Goal: Transaction & Acquisition: Purchase product/service

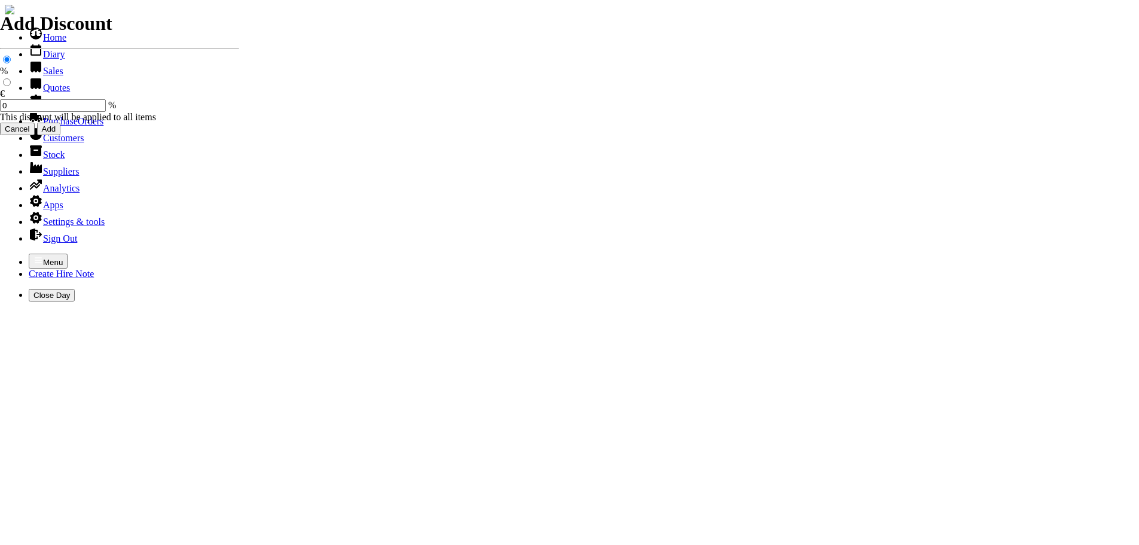
select select "HO"
click at [33, 255] on icon "button" at bounding box center [38, 260] width 10 height 10
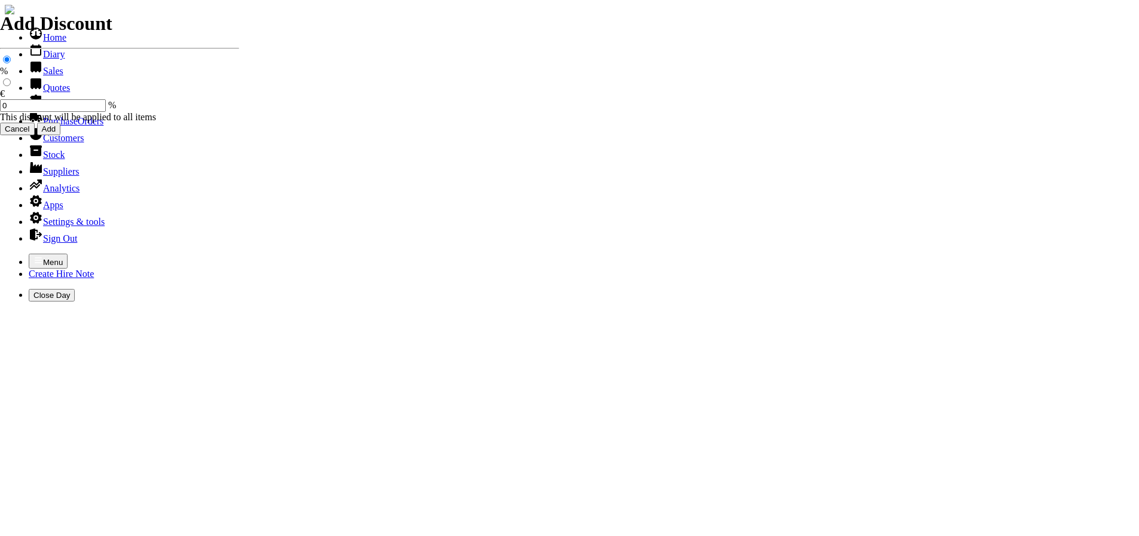
click at [36, 76] on link "Sales" at bounding box center [46, 71] width 35 height 10
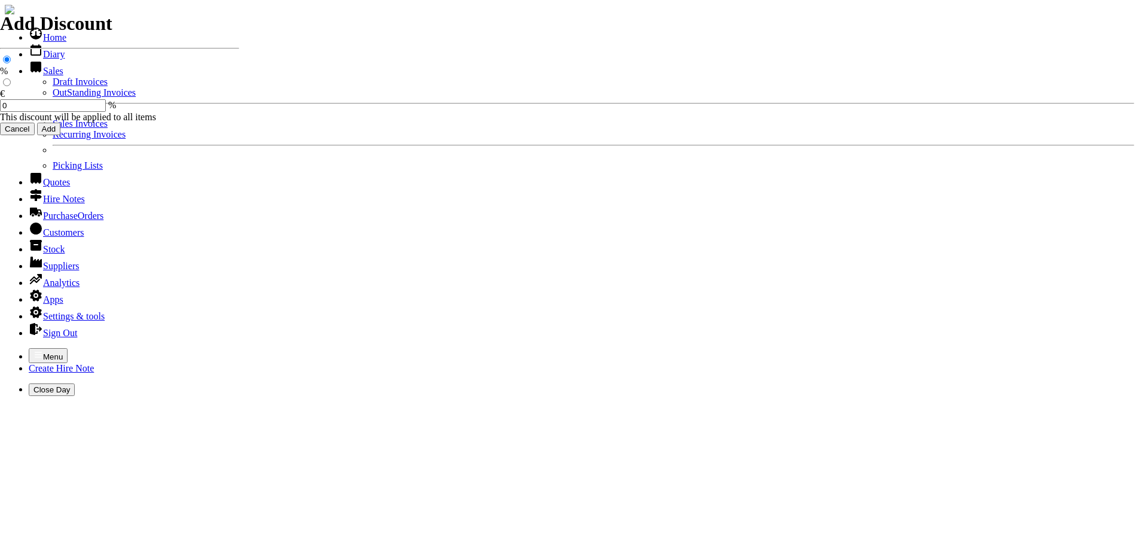
click at [53, 129] on link "Sales Invoices" at bounding box center [80, 123] width 55 height 10
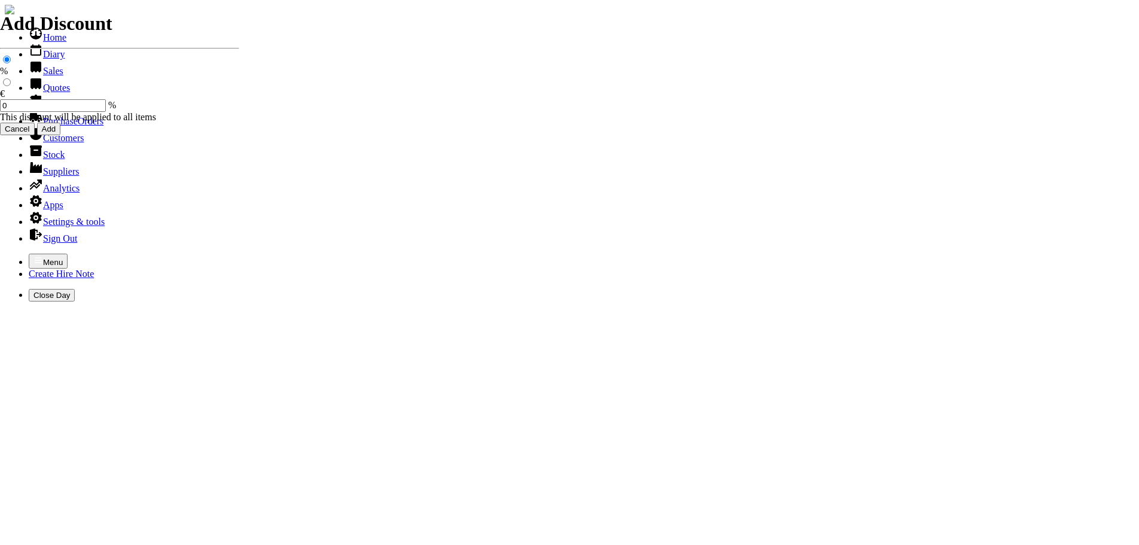
select select "HO"
type input "CURRAGH"
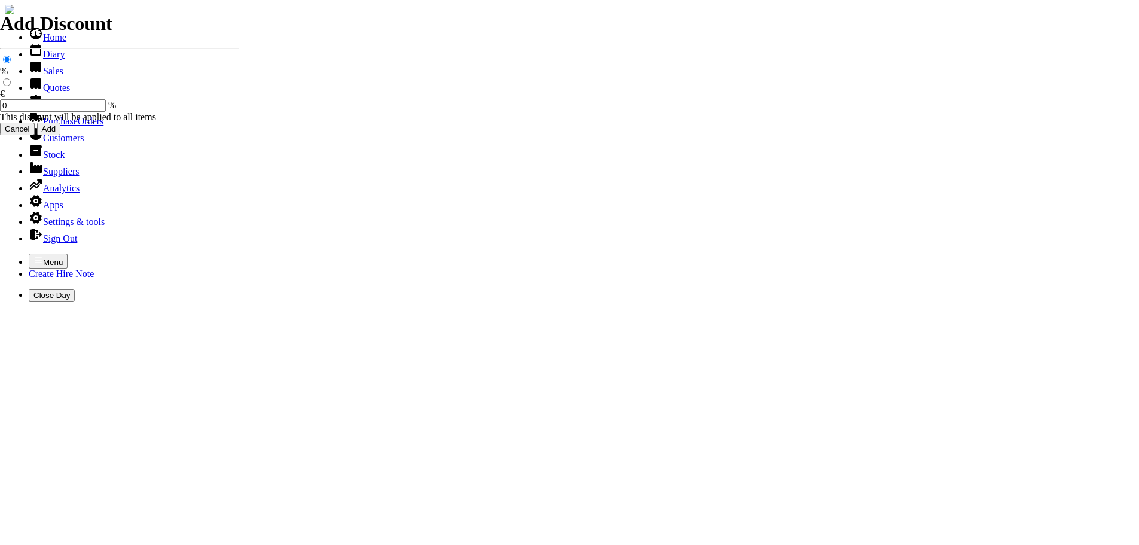
type input "john"
type input "Repairs"
select select "2"
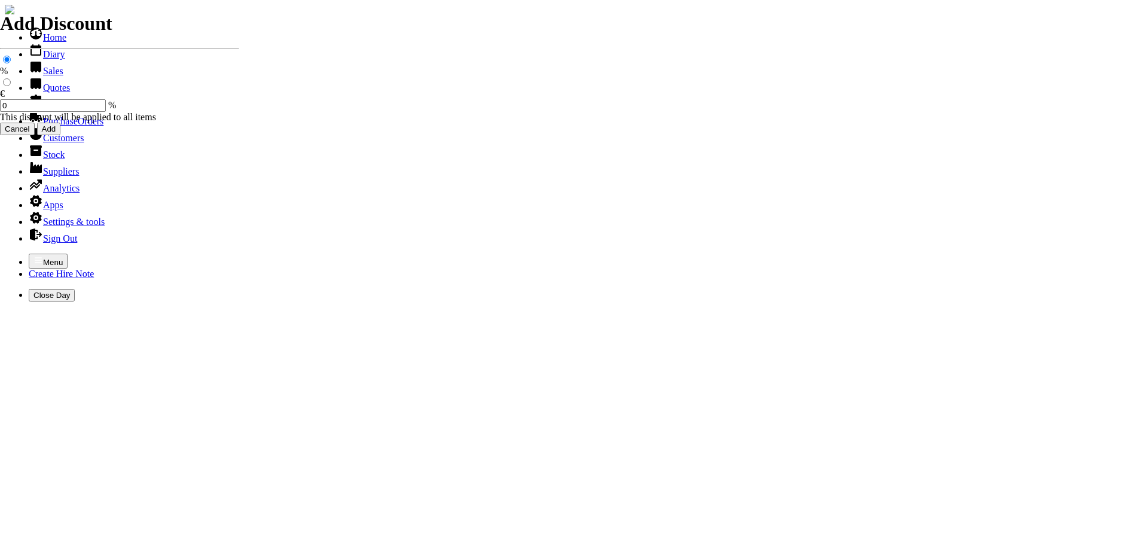
type input "Repairs TO TOP HANDLE SAW ( EFCO )"
type textarea "Nature of Repair: CLEAN OUT FUEL SYSTEM / SHARPEN CHAIN / START & TUNED / RAN &…"
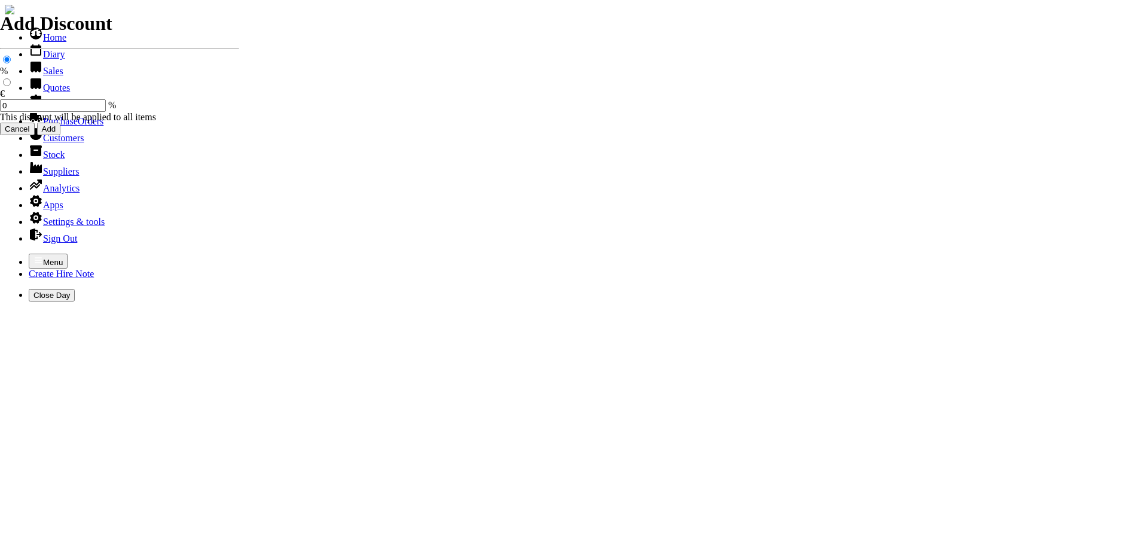
type input "30.00"
type input "spurious goods"
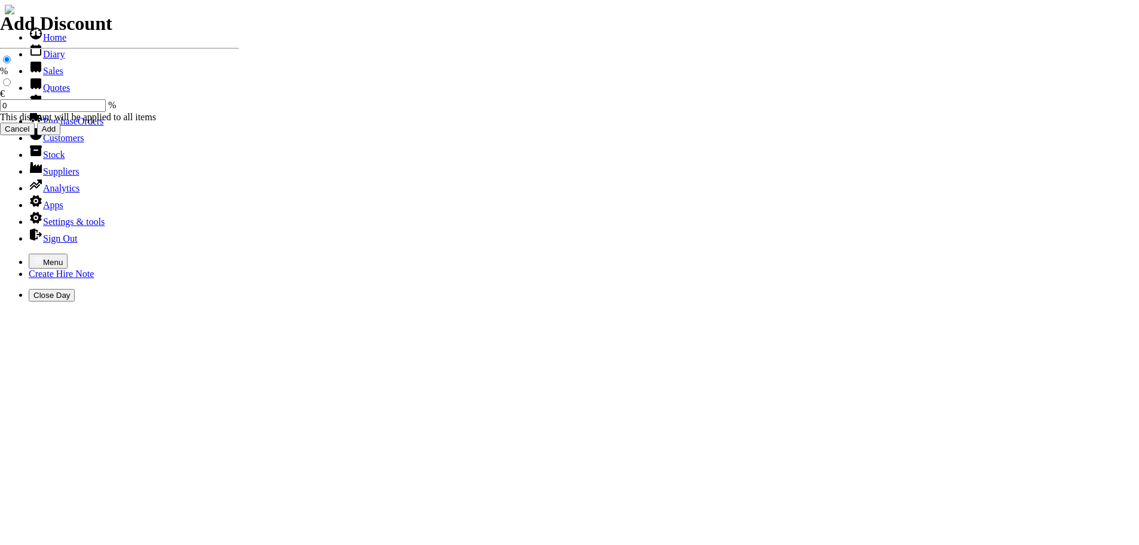
type input "s"
type input "SILCONE GUN"
type input "6.50"
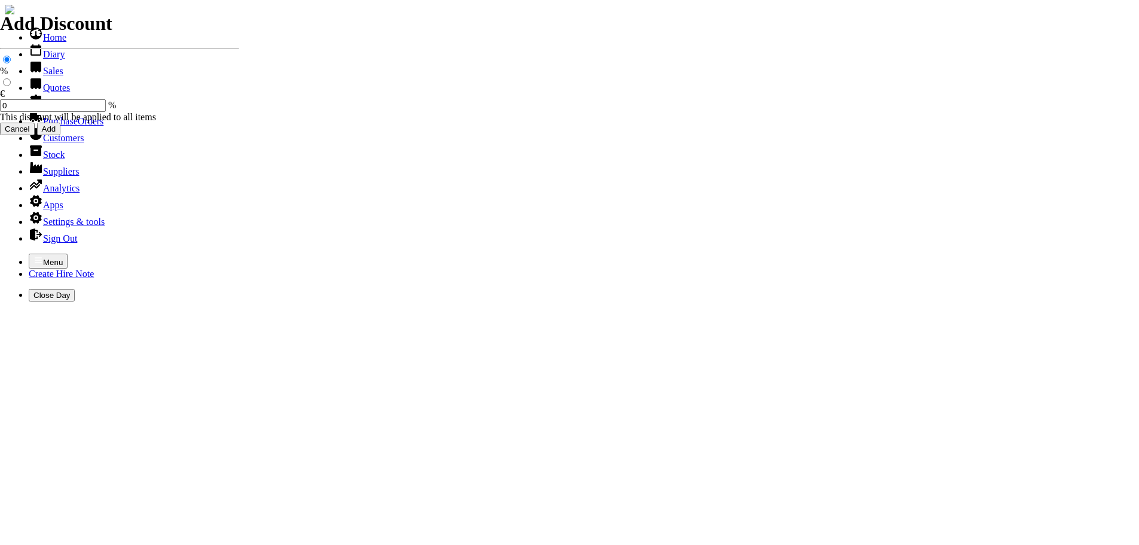
type input "2"
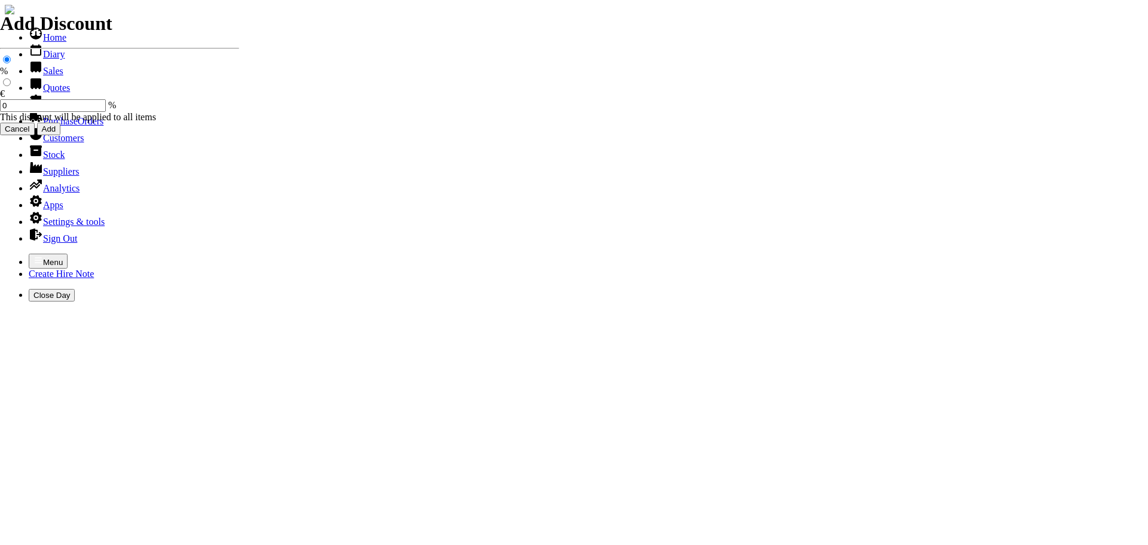
type input "101505"
type input "colman@curraghlawn.ie"
type input "John Melia"
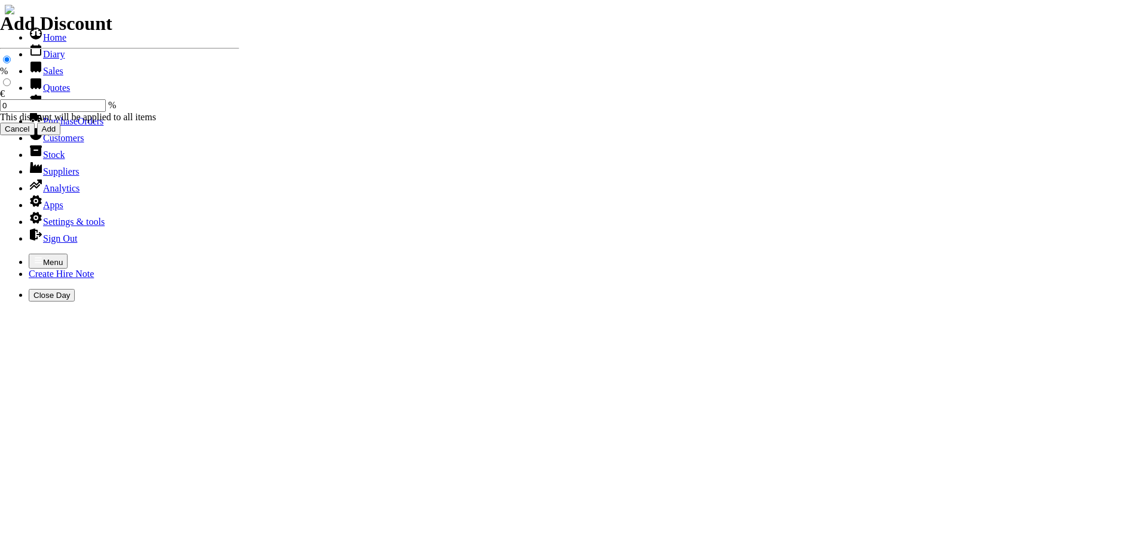
select select "HO"
click at [35, 257] on icon "button" at bounding box center [38, 259] width 7 height 5
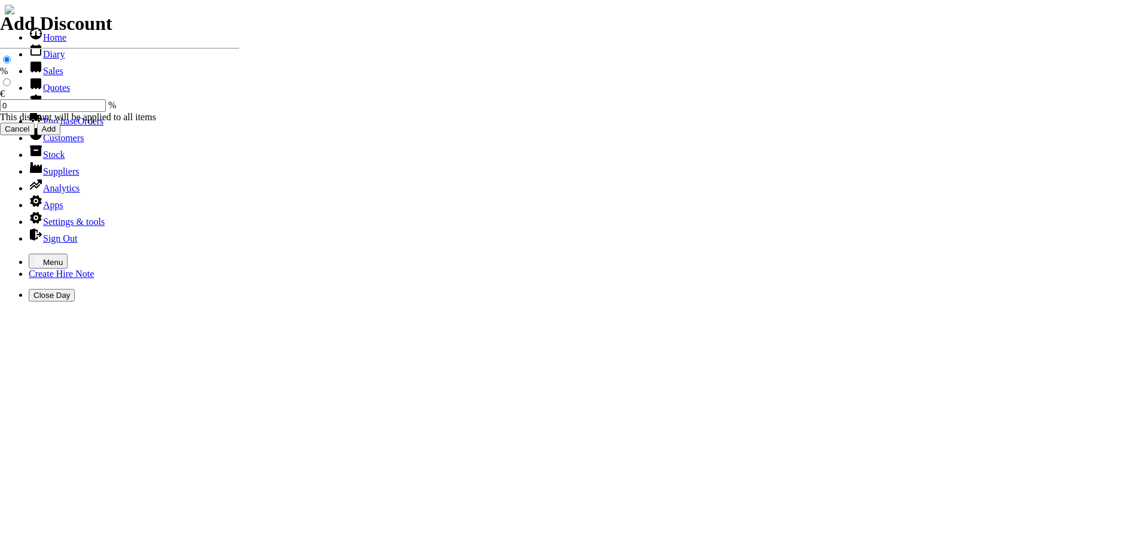
click at [45, 76] on link "Sales" at bounding box center [46, 71] width 35 height 10
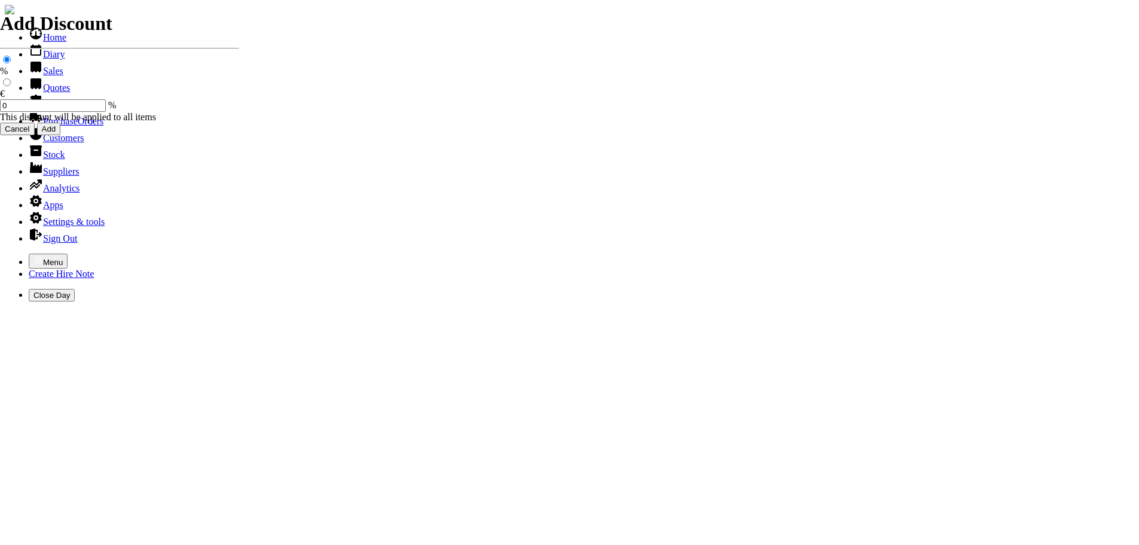
select select "HO"
type input "HILL"
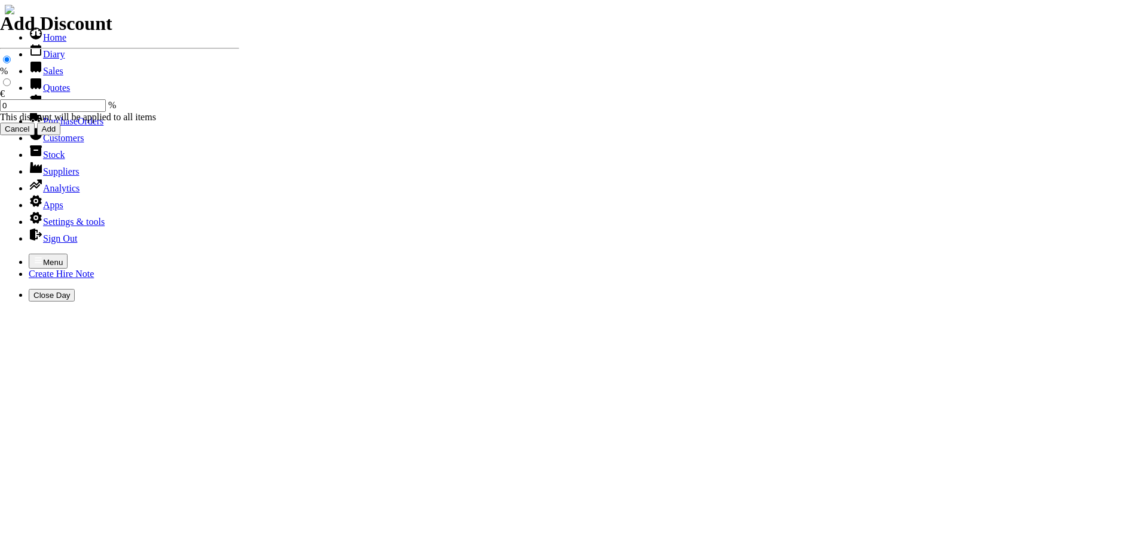
type input "[PERSON_NAME]"
type input "spurious goods"
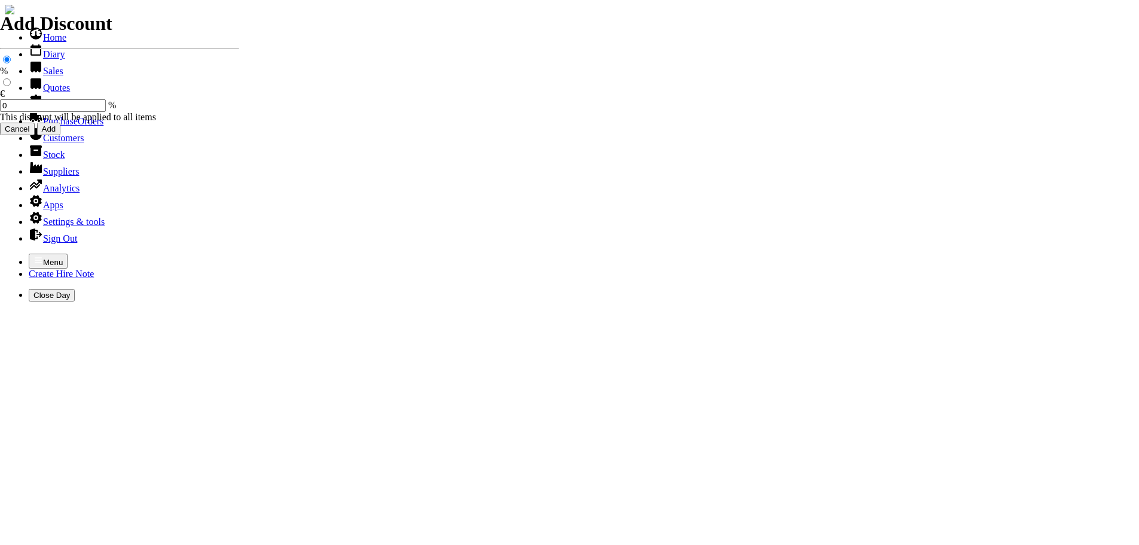
type input "s"
type input "12" METAL CUTTING DISCS ( ORANGE )"
type input "12.50"
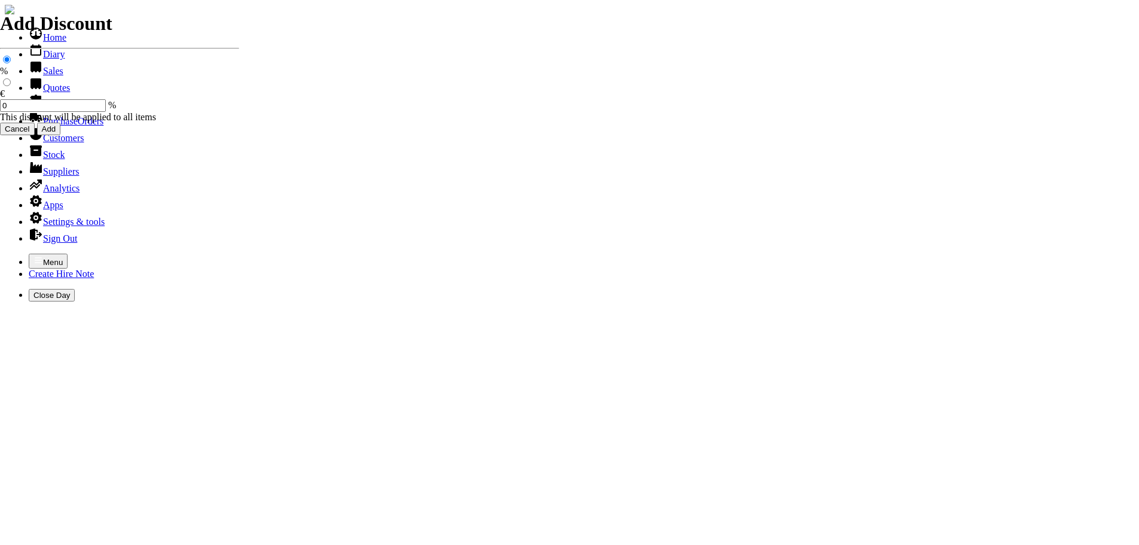
type input "8"
type input "11.50"
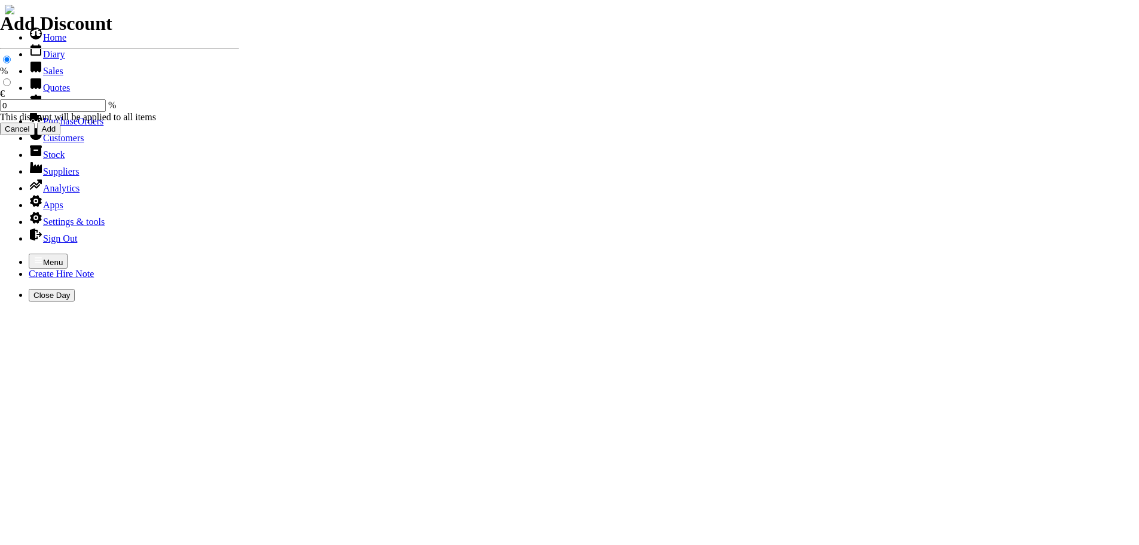
type input "101506"
type input "[EMAIL_ADDRESS][DOMAIN_NAME]"
type input "[PERSON_NAME]"
